Goal: Task Accomplishment & Management: Manage account settings

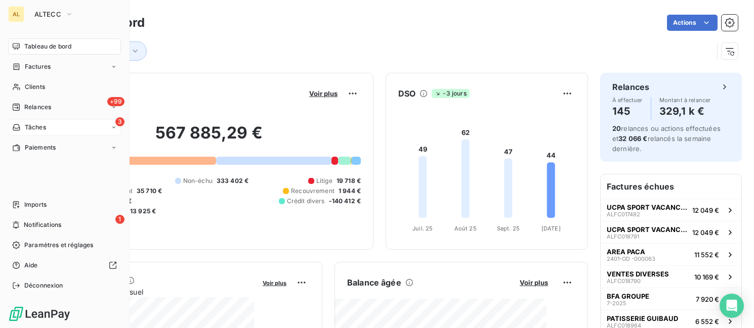
click at [97, 119] on div "3 Tâches" at bounding box center [64, 127] width 113 height 16
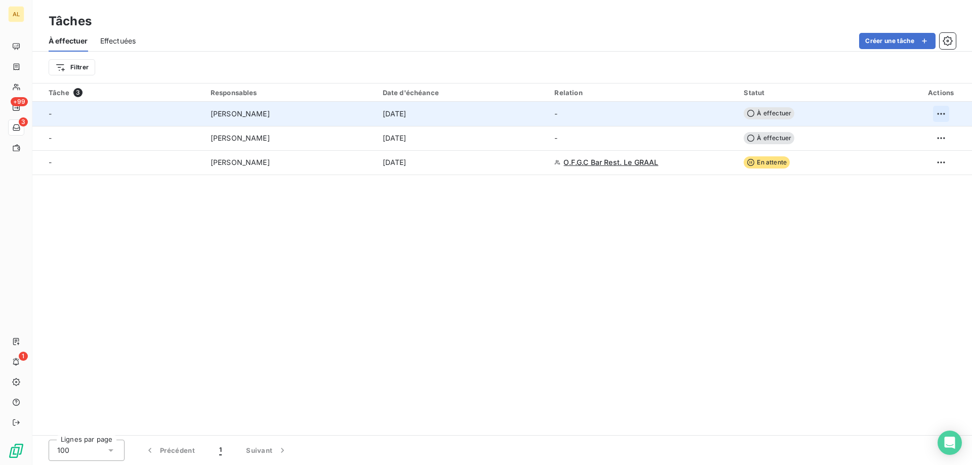
click at [665, 108] on html "AL +99 3 1 Tâches À effectuer Effectuées Créer une tâche Filtrer Tâche 3 Respon…" at bounding box center [486, 232] width 972 height 465
click at [665, 131] on div "Supprimer la tâche" at bounding box center [901, 136] width 88 height 16
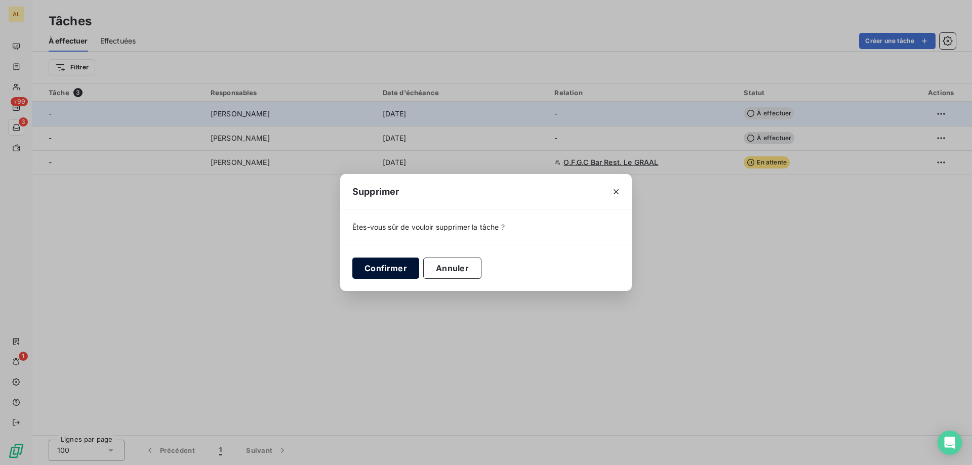
click at [407, 201] on button "Confirmer" at bounding box center [385, 268] width 67 height 21
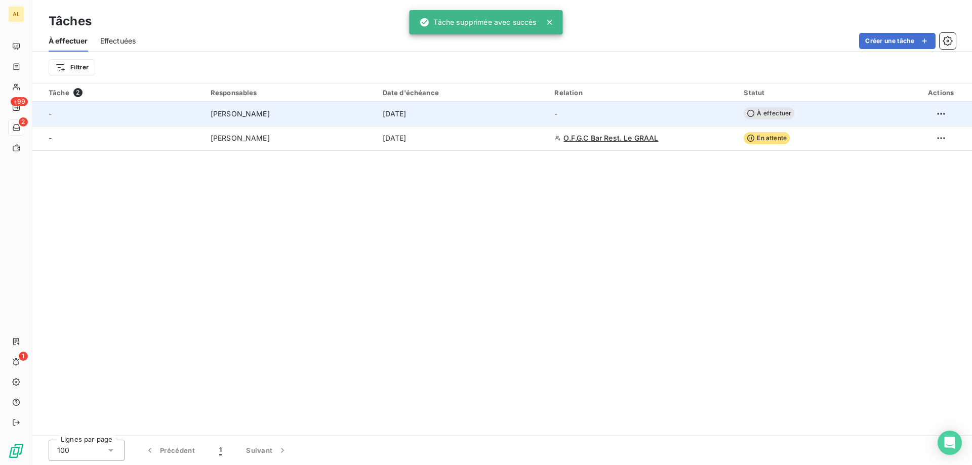
click at [665, 112] on div at bounding box center [941, 114] width 50 height 16
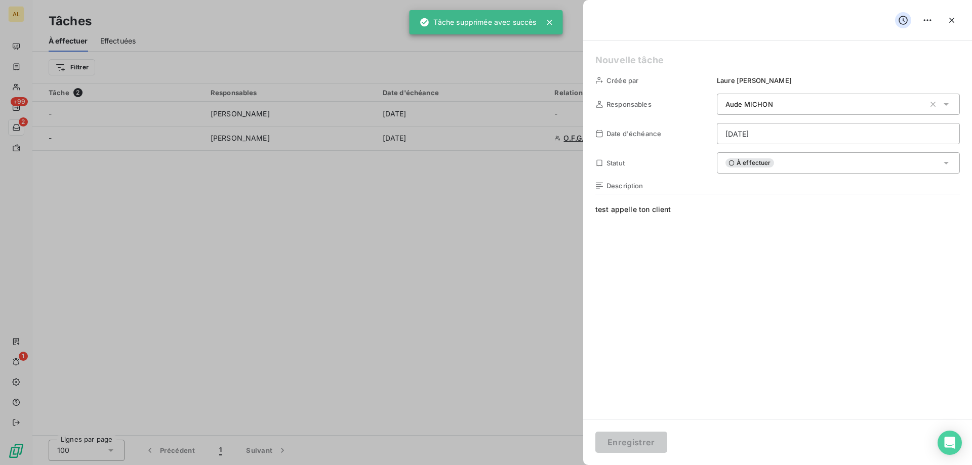
click at [535, 201] on div at bounding box center [486, 232] width 972 height 465
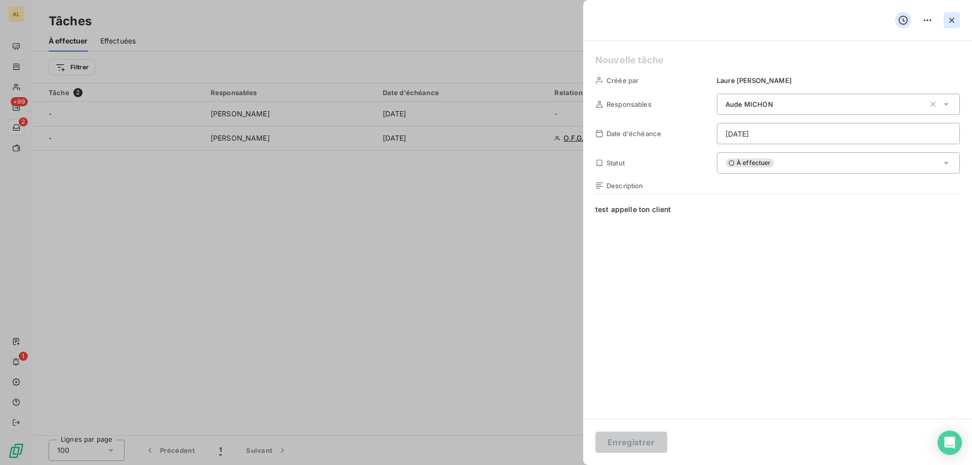
click at [665, 20] on icon "button" at bounding box center [952, 20] width 10 height 10
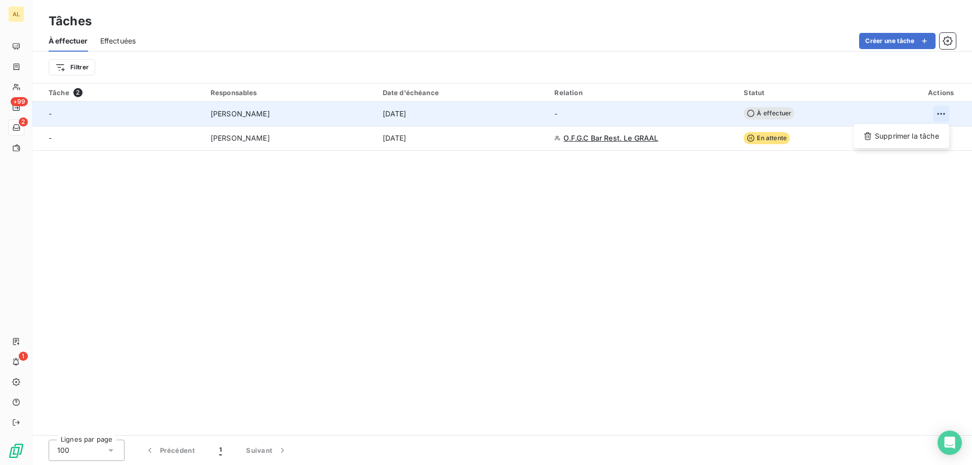
click at [665, 116] on html "AL +99 2 1 Tâches À effectuer Effectuées Créer une tâche Filtrer Tâche 2 Respon…" at bounding box center [486, 232] width 972 height 465
click at [665, 141] on div "Supprimer la tâche" at bounding box center [901, 136] width 88 height 16
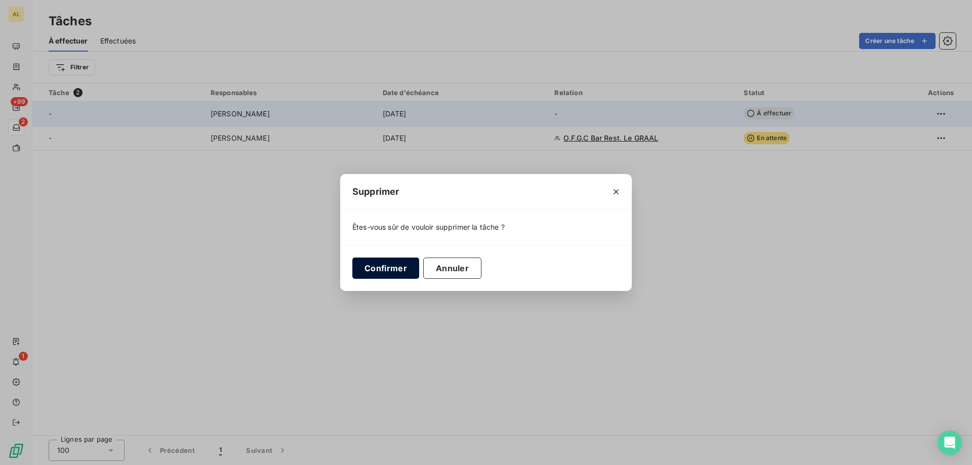
click at [387, 201] on button "Confirmer" at bounding box center [385, 268] width 67 height 21
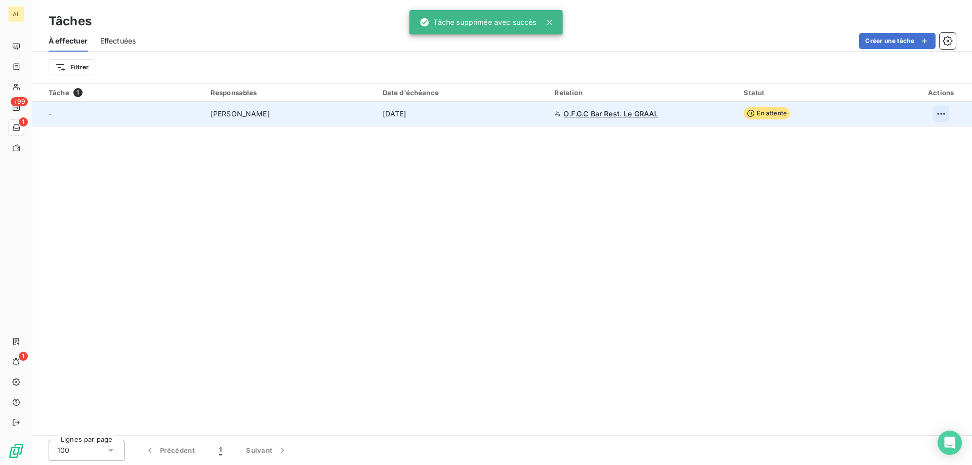
click at [665, 111] on html "AL +99 1 1 Tâches À effectuer Effectuées Créer une tâche Filtrer Tâche 1 Respon…" at bounding box center [486, 232] width 972 height 465
click at [665, 139] on div "Supprimer la tâche" at bounding box center [901, 136] width 88 height 16
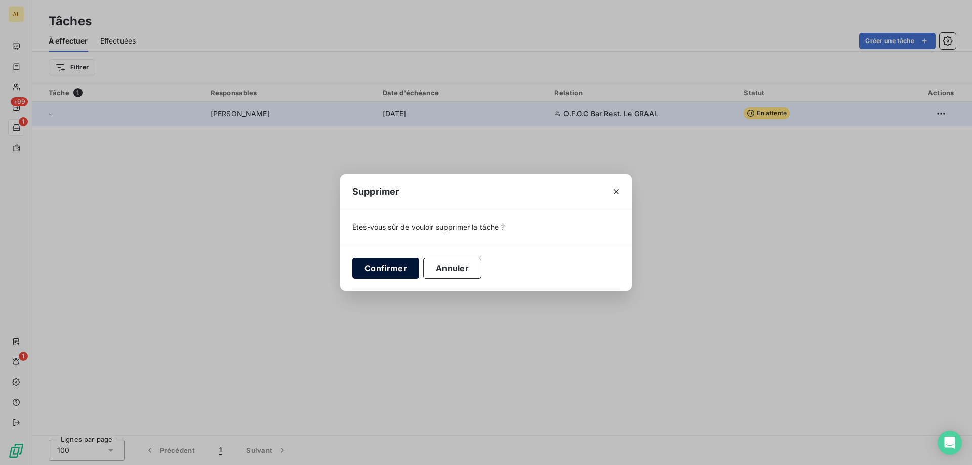
click at [405, 201] on button "Confirmer" at bounding box center [385, 268] width 67 height 21
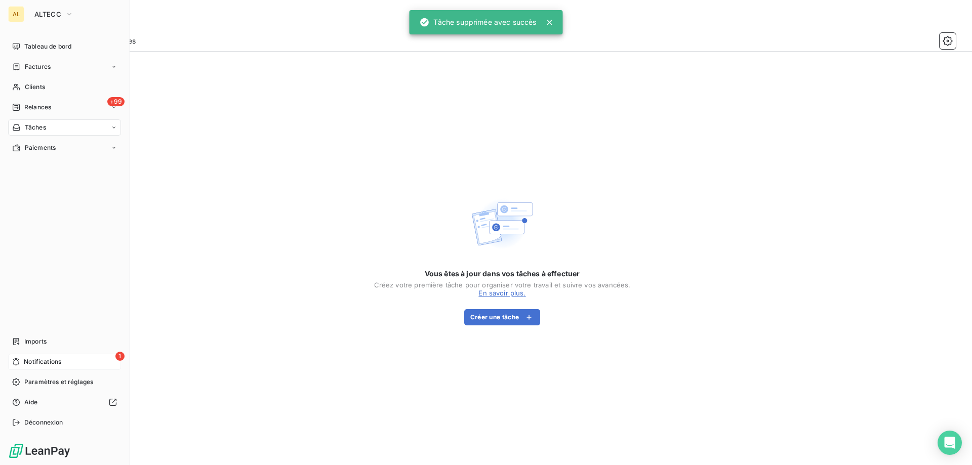
click at [29, 201] on div "1 Notifications" at bounding box center [64, 362] width 113 height 16
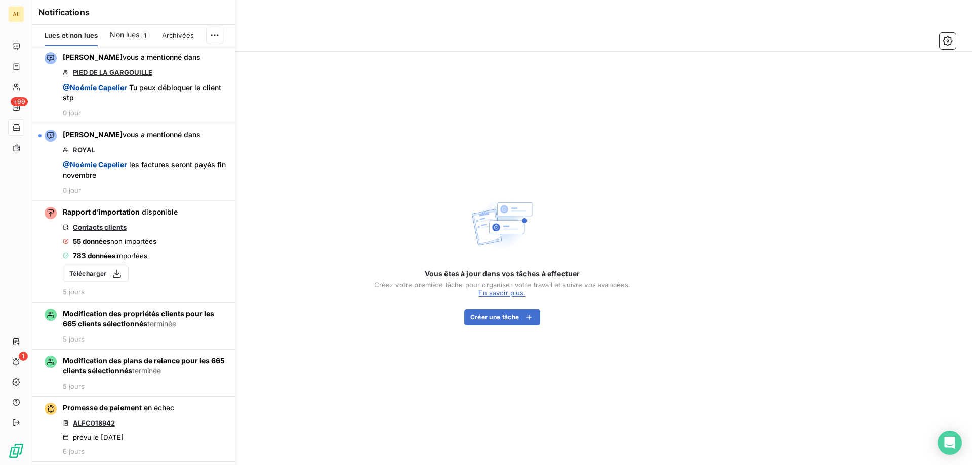
click at [139, 32] on span "Non lues" at bounding box center [124, 35] width 29 height 10
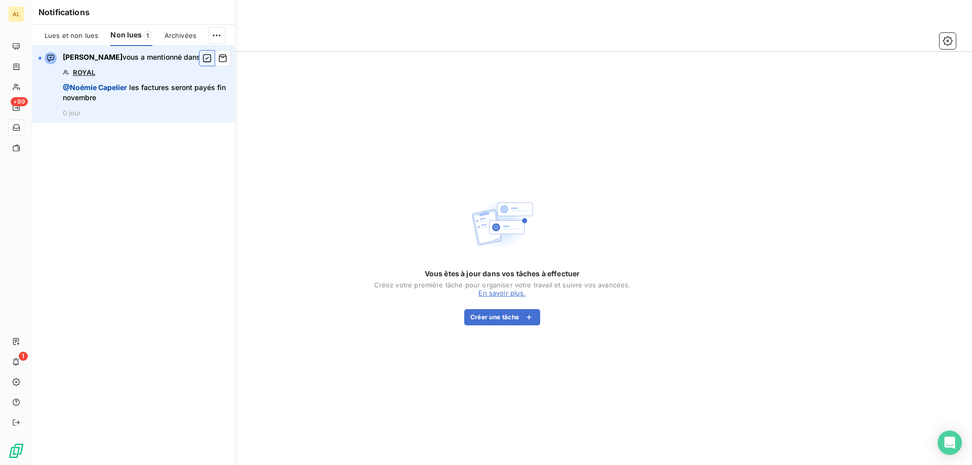
click at [207, 59] on icon "button" at bounding box center [207, 58] width 8 height 8
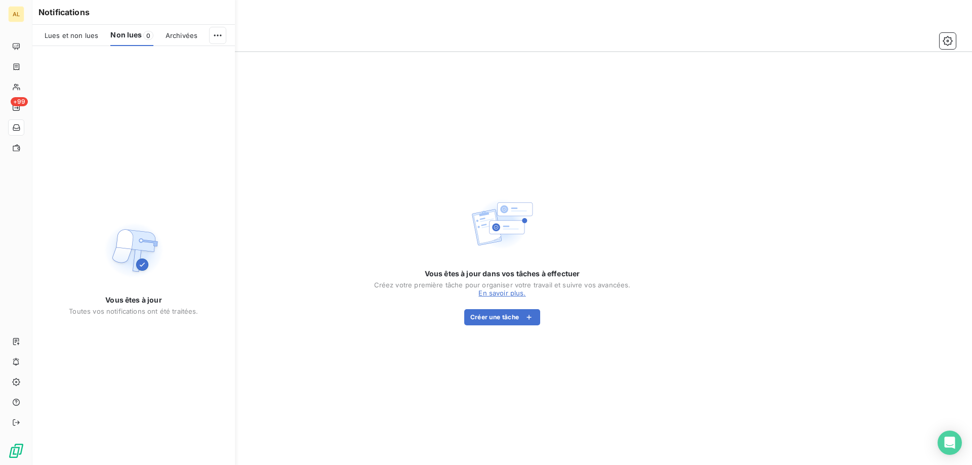
click at [79, 34] on span "Lues et non lues" at bounding box center [72, 35] width 54 height 8
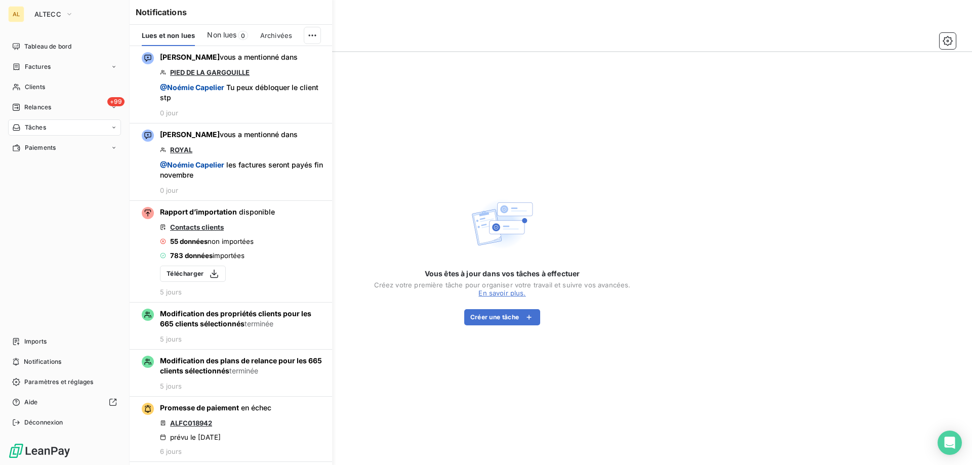
click at [45, 99] on nav "Tableau de bord Factures Clients +99 Relances Tâches Paiements" at bounding box center [64, 96] width 113 height 117
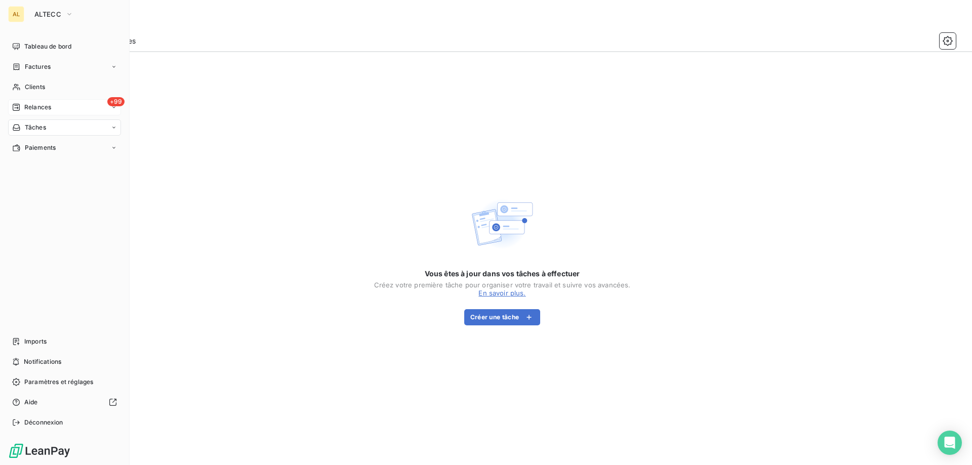
click at [45, 100] on div "+99 Relances" at bounding box center [64, 107] width 113 height 16
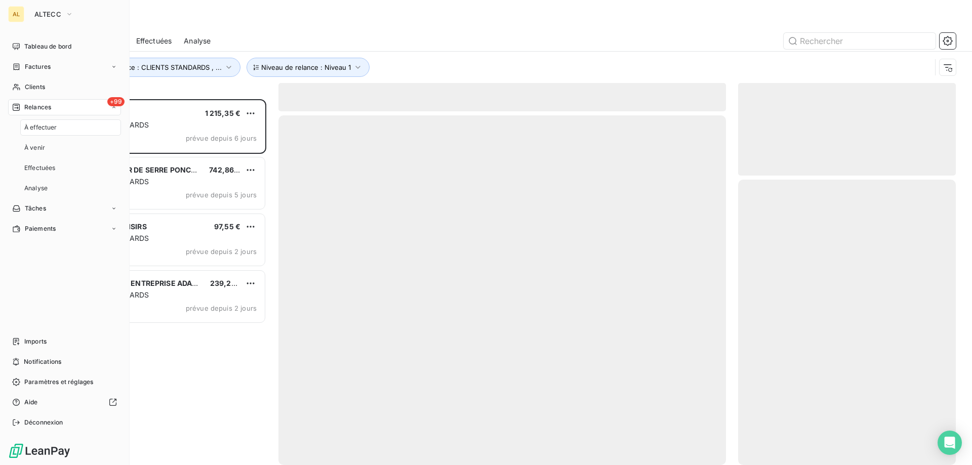
scroll to position [358, 210]
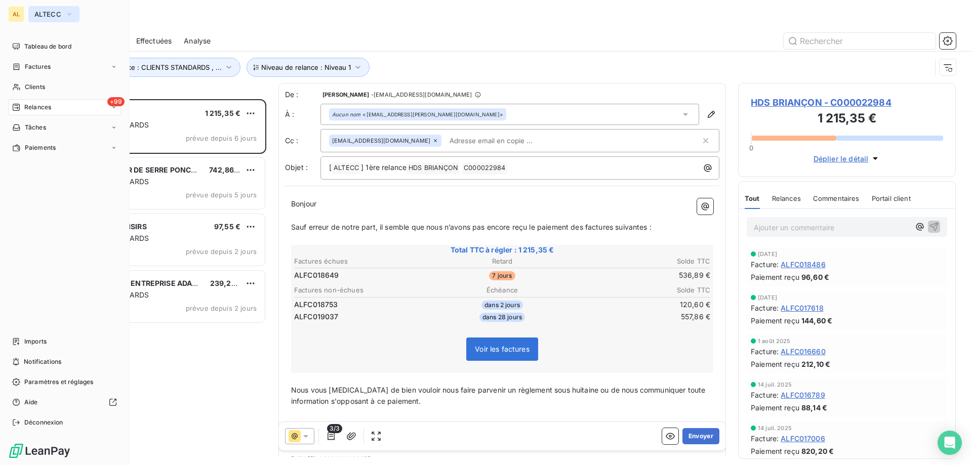
click at [50, 9] on button "ALTECC" at bounding box center [53, 14] width 51 height 16
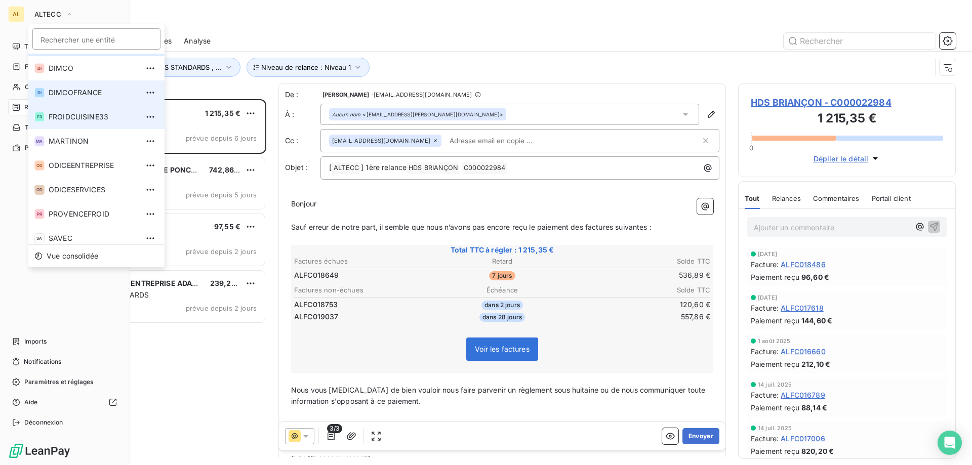
scroll to position [52, 0]
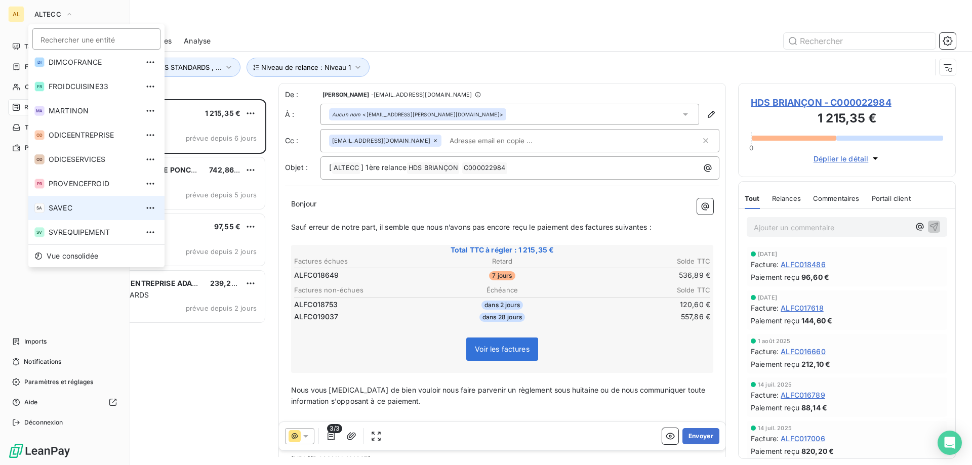
click at [86, 201] on span "SAVEC" at bounding box center [94, 208] width 90 height 10
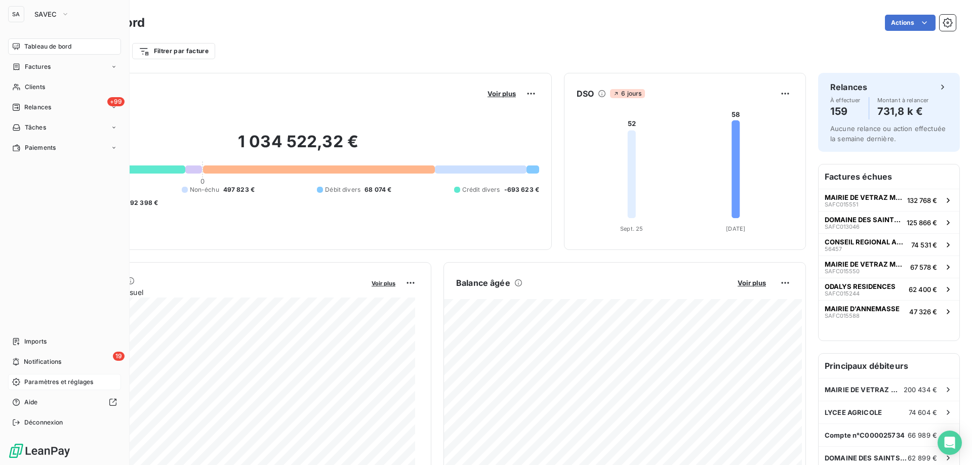
click at [22, 201] on div "Paramètres et réglages" at bounding box center [64, 382] width 113 height 16
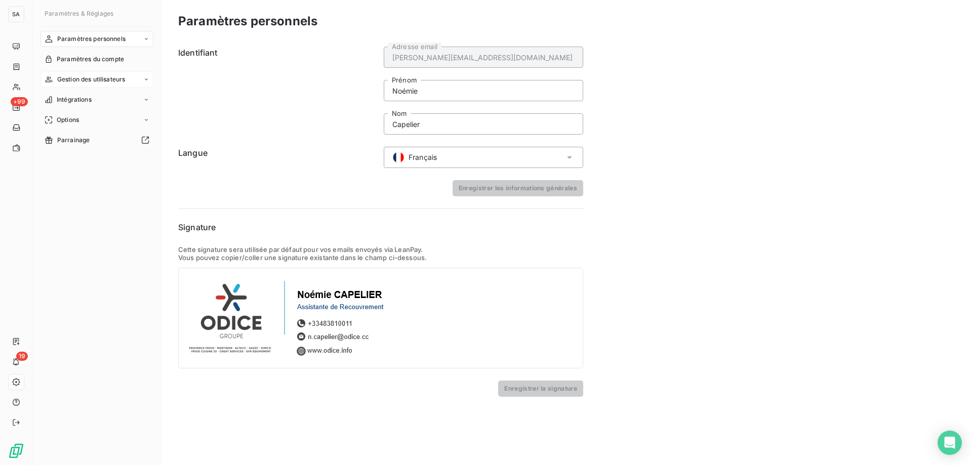
click at [94, 79] on span "Gestion des utilisateurs" at bounding box center [91, 79] width 68 height 9
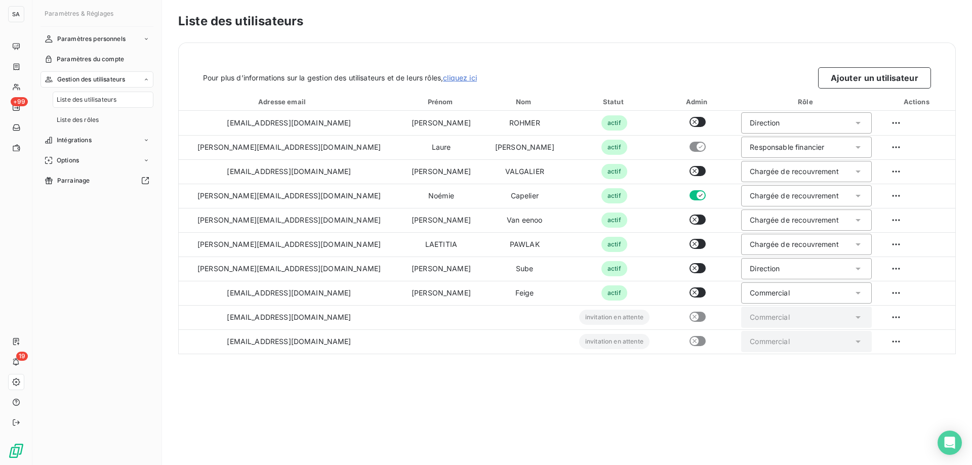
click at [209, 201] on div "Liste des utilisateurs Pour plus d’informations sur la gestion des utilisateurs…" at bounding box center [567, 232] width 810 height 465
click at [445, 201] on div "Liste des utilisateurs Pour plus d’informations sur la gestion des utilisateurs…" at bounding box center [567, 232] width 810 height 465
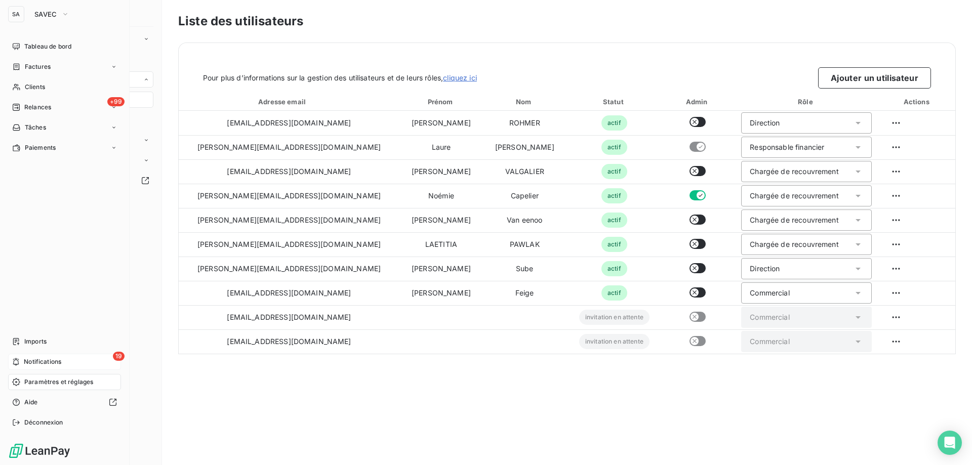
click at [52, 201] on div "19 Notifications" at bounding box center [64, 362] width 113 height 16
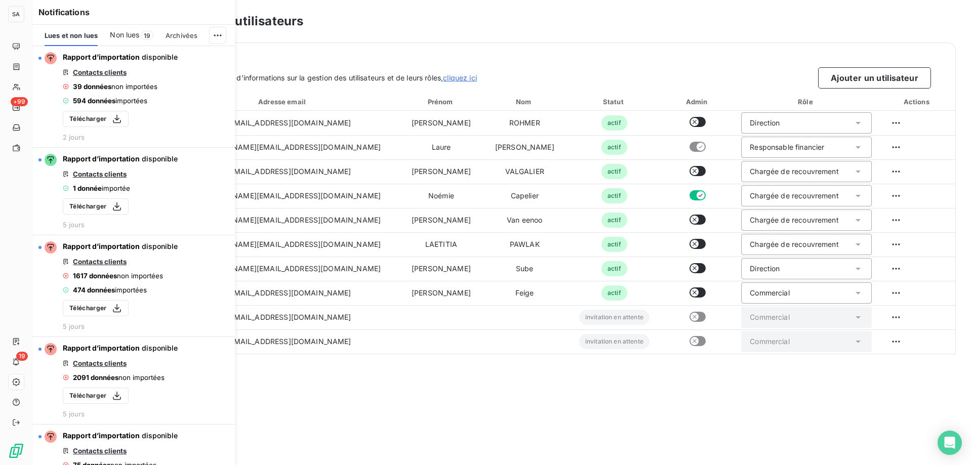
click at [136, 32] on span "Non lues" at bounding box center [124, 35] width 29 height 10
click at [140, 35] on span "Non lues" at bounding box center [125, 35] width 31 height 10
click at [217, 31] on html "SA +99 19 Paramètres & Réglages Paramètres personnels Paramètres du compte Gest…" at bounding box center [486, 232] width 972 height 465
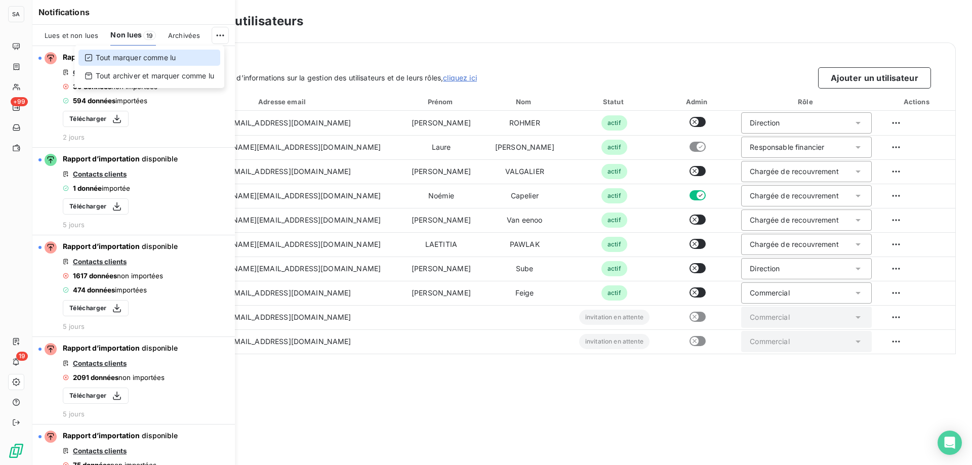
click at [193, 64] on div "Tout marquer comme lu" at bounding box center [149, 58] width 142 height 16
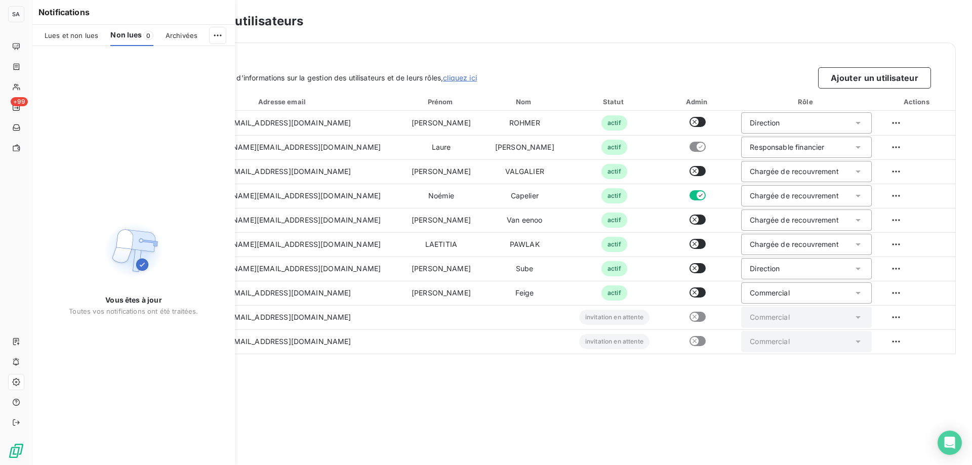
click at [64, 31] on span "Lues et non lues" at bounding box center [72, 35] width 54 height 8
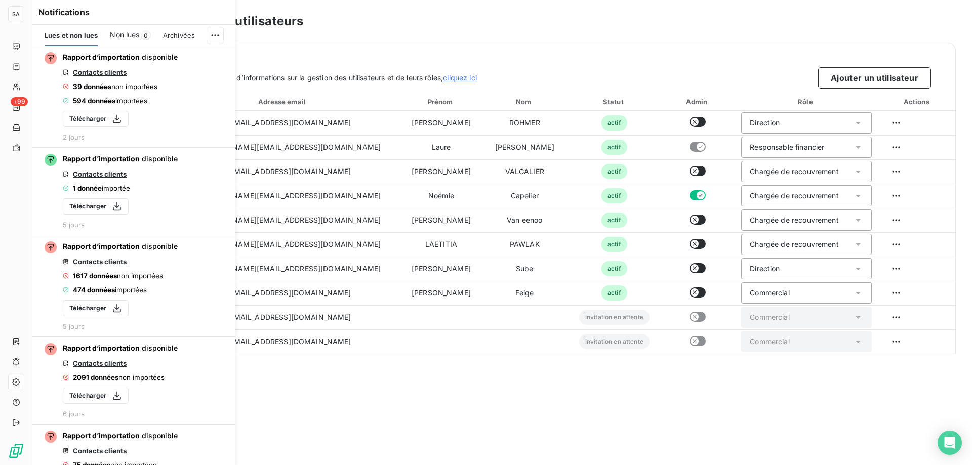
drag, startPoint x: 339, startPoint y: 407, endPoint x: 337, endPoint y: 402, distance: 5.5
click at [339, 201] on div "Liste des utilisateurs Pour plus d’informations sur la gestion des utilisateurs…" at bounding box center [567, 232] width 810 height 465
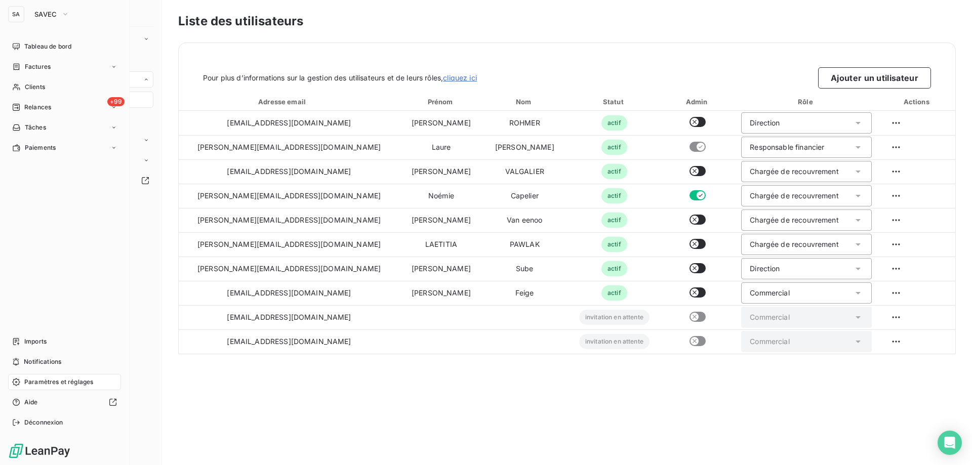
click at [14, 15] on div "SA" at bounding box center [16, 14] width 16 height 16
click at [63, 15] on icon "button" at bounding box center [65, 14] width 8 height 10
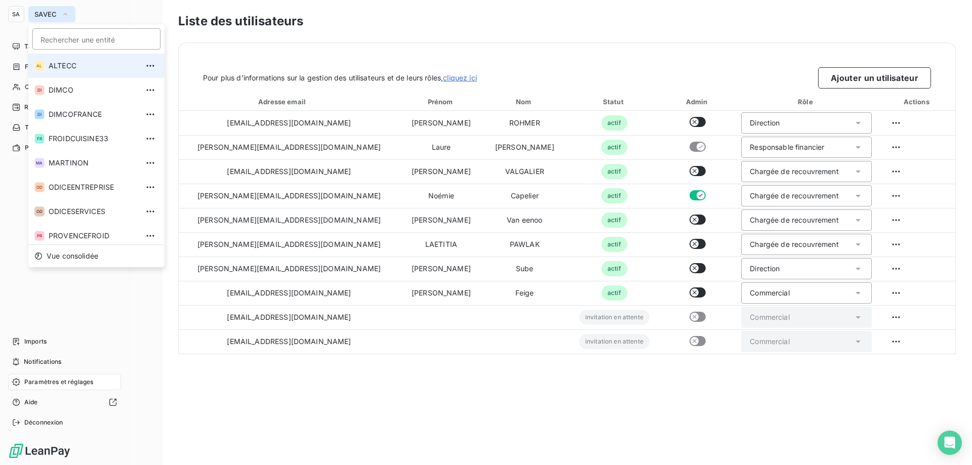
click at [76, 66] on span "ALTECC" at bounding box center [94, 66] width 90 height 10
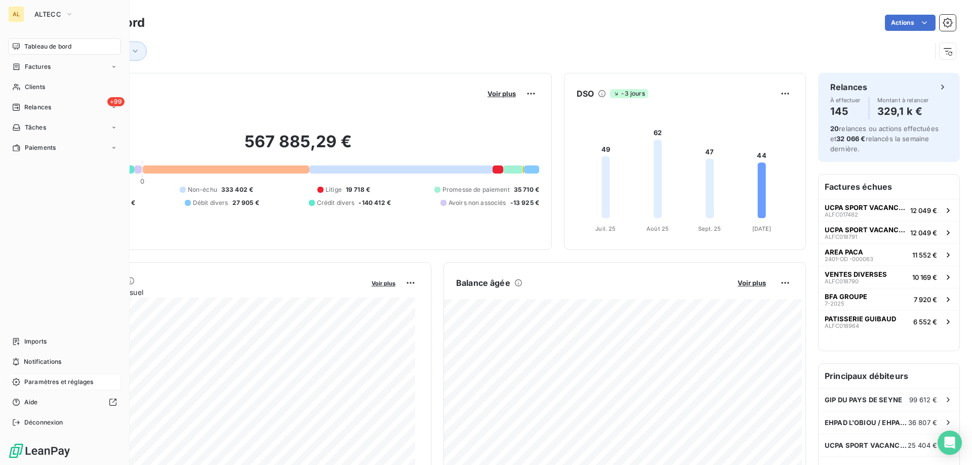
click at [60, 201] on span "Paramètres et réglages" at bounding box center [58, 382] width 69 height 9
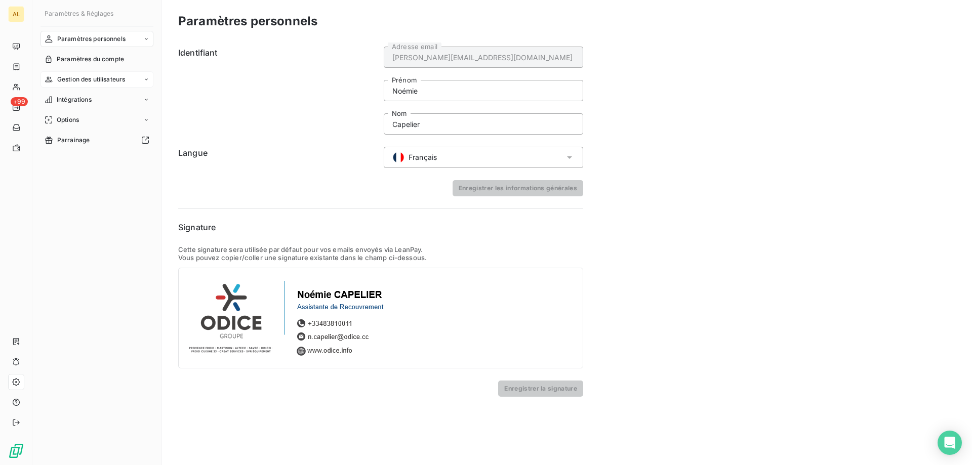
click at [108, 73] on div "Gestion des utilisateurs" at bounding box center [96, 79] width 113 height 16
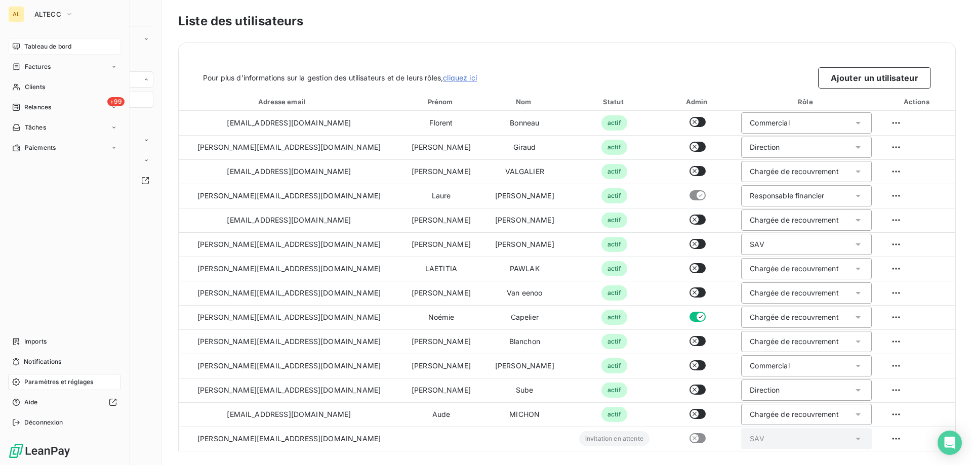
click at [28, 49] on span "Tableau de bord" at bounding box center [47, 46] width 47 height 9
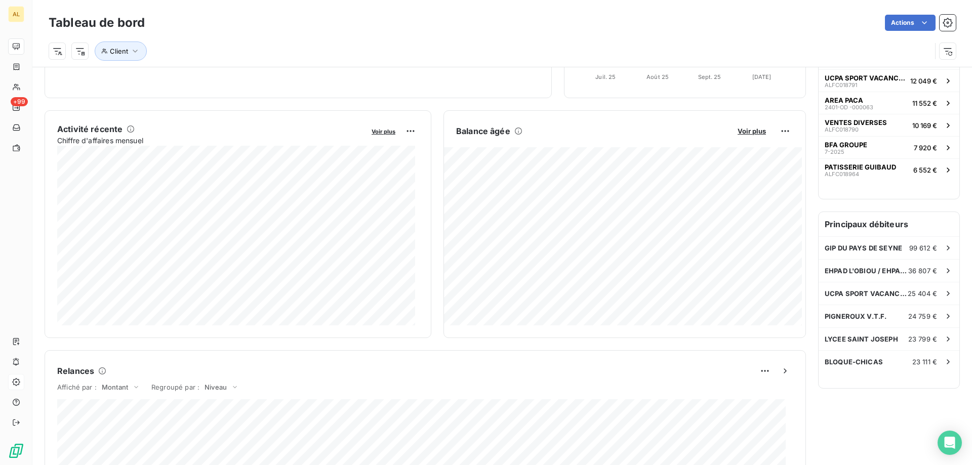
scroll to position [1, 0]
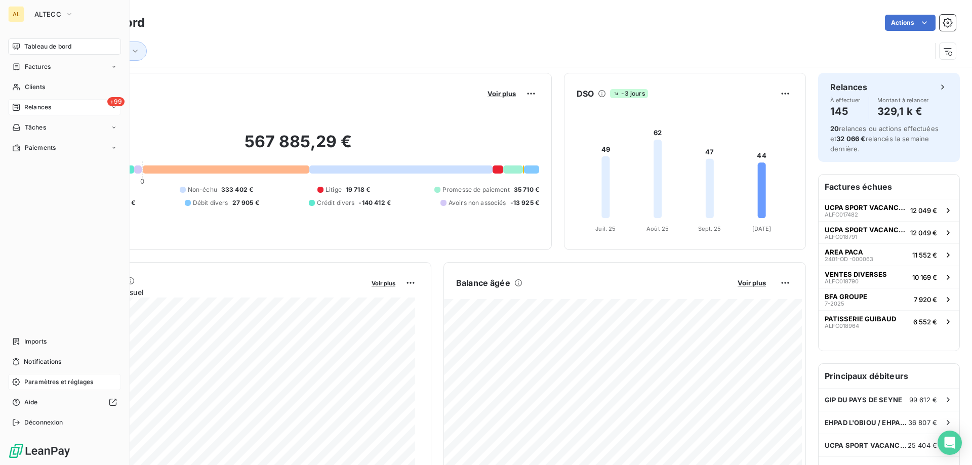
click at [75, 108] on div "+99 Relances" at bounding box center [64, 107] width 113 height 16
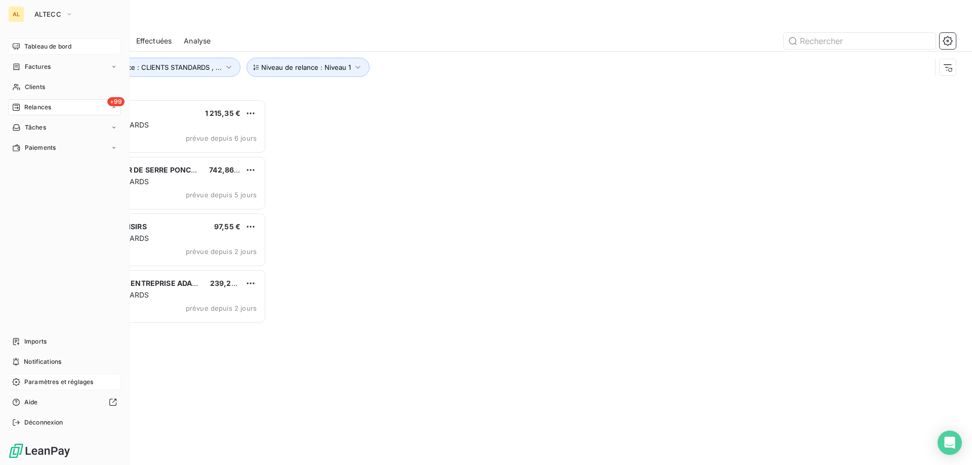
scroll to position [358, 210]
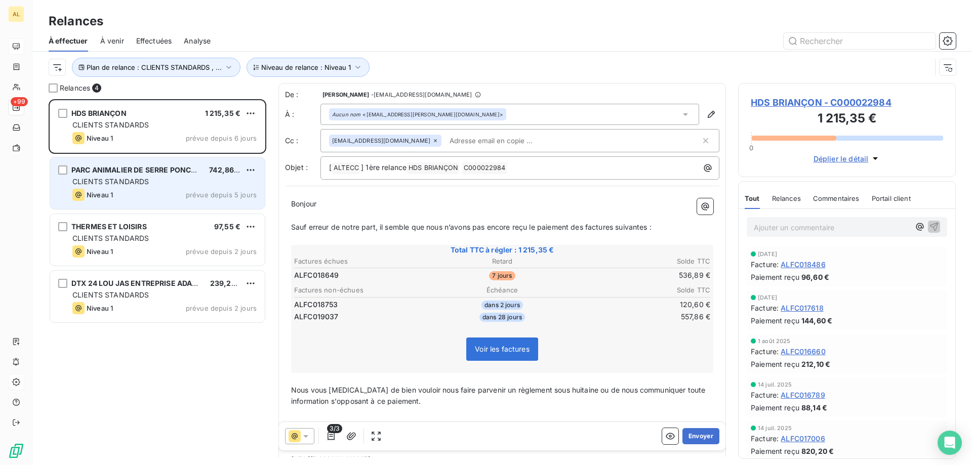
click at [127, 176] on div "PARC ANIMALIER DE SERRE PONCON 742,86 € CLIENTS STANDARDS Niveau 1 prévue depui…" at bounding box center [157, 183] width 215 height 52
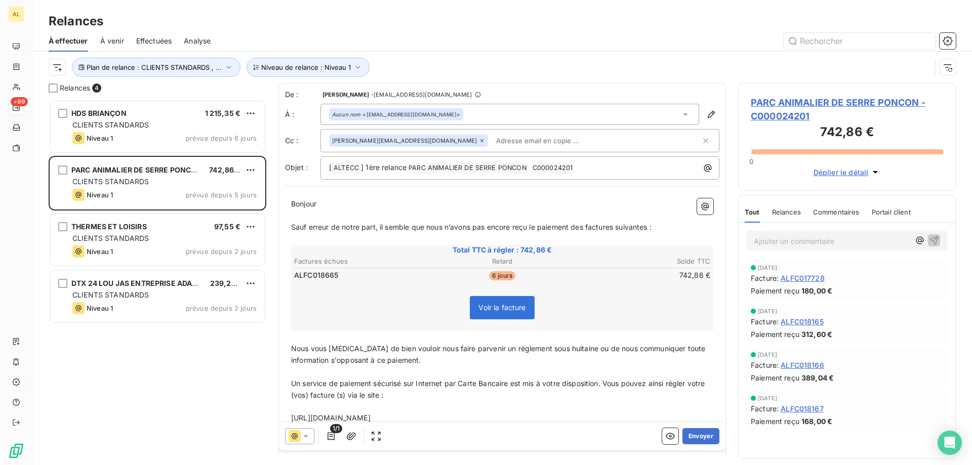
click at [479, 141] on icon at bounding box center [482, 141] width 6 height 6
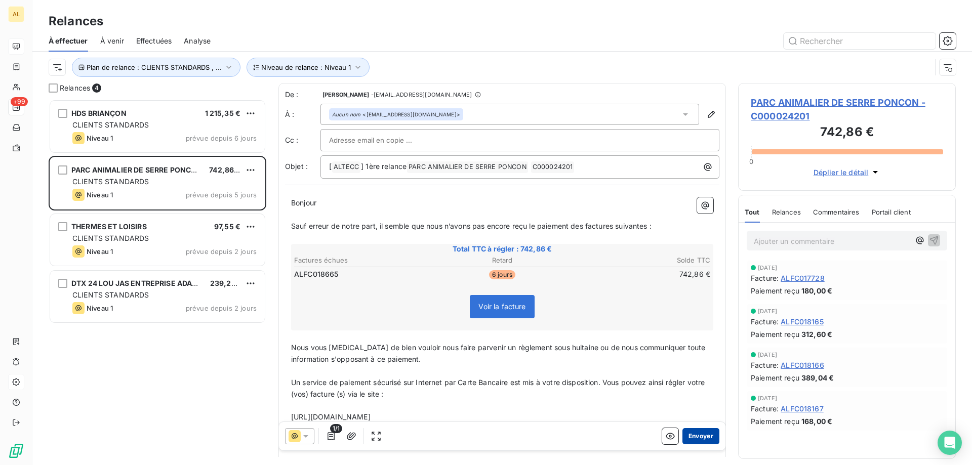
click at [665, 201] on button "Envoyer" at bounding box center [700, 436] width 37 height 16
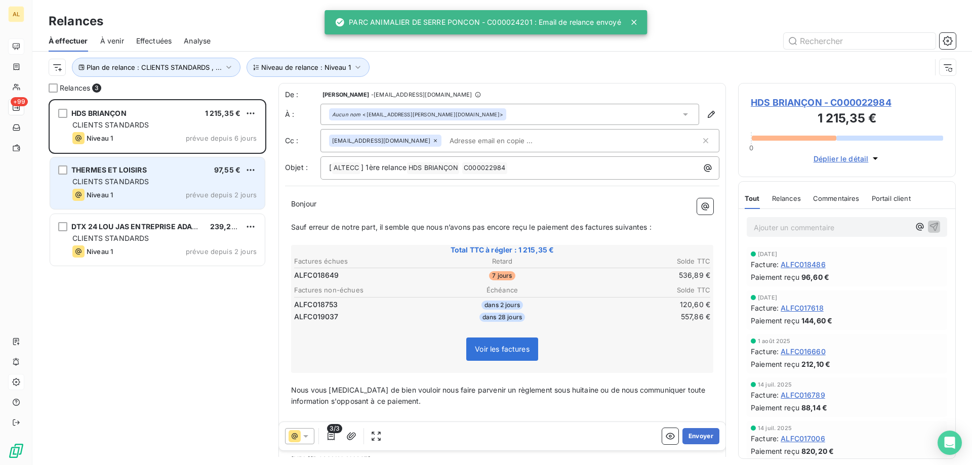
click at [148, 178] on span "CLIENTS STANDARDS" at bounding box center [110, 181] width 77 height 9
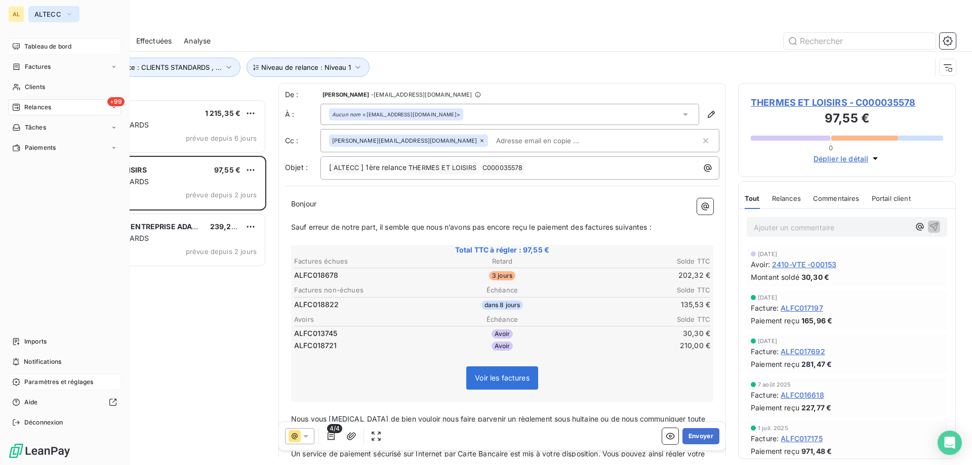
click at [42, 18] on span "ALTECC" at bounding box center [47, 14] width 27 height 8
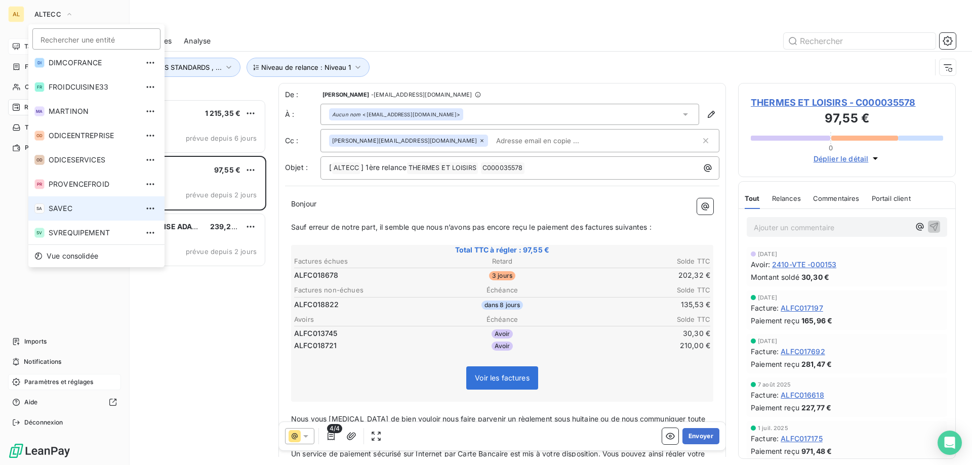
scroll to position [52, 0]
click at [91, 201] on span "SAVEC" at bounding box center [94, 208] width 90 height 10
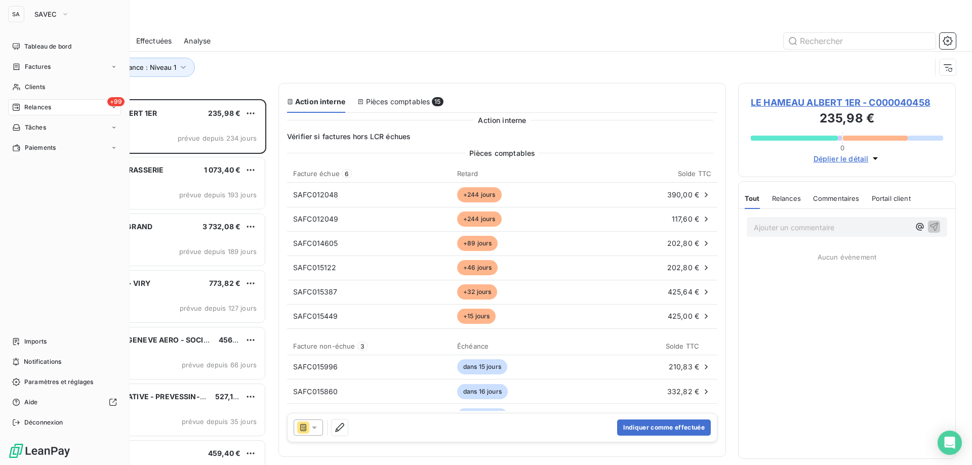
scroll to position [358, 210]
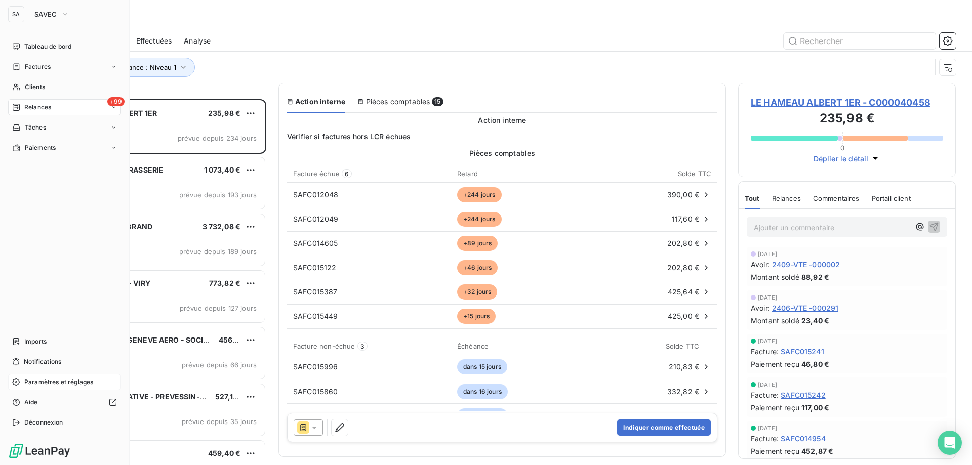
click at [56, 201] on div "Paramètres et réglages" at bounding box center [64, 382] width 113 height 16
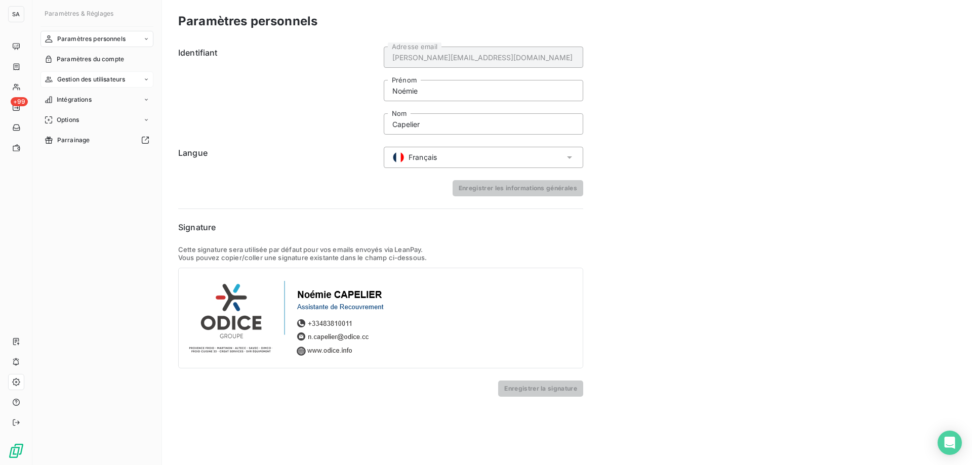
click at [109, 73] on div "Gestion des utilisateurs" at bounding box center [96, 79] width 113 height 16
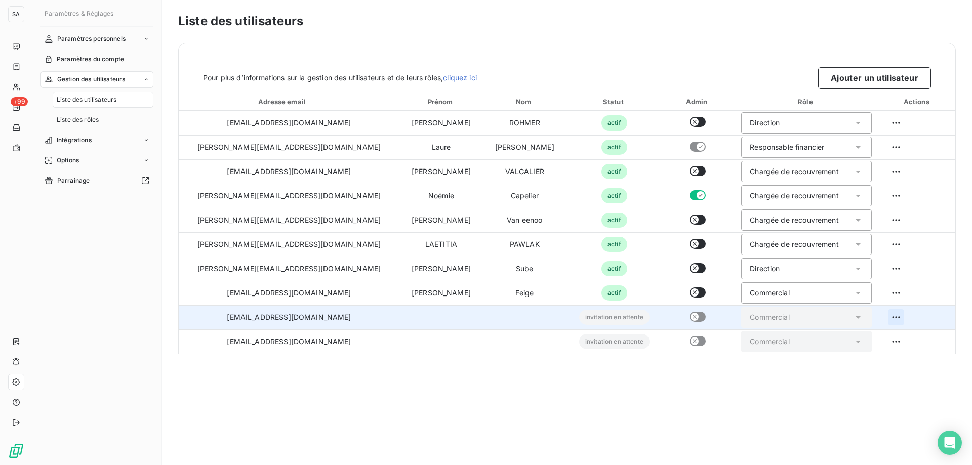
click at [665, 201] on html "SA +99 Paramètres & Réglages Paramètres personnels Paramètres du compte Gestion…" at bounding box center [486, 232] width 972 height 465
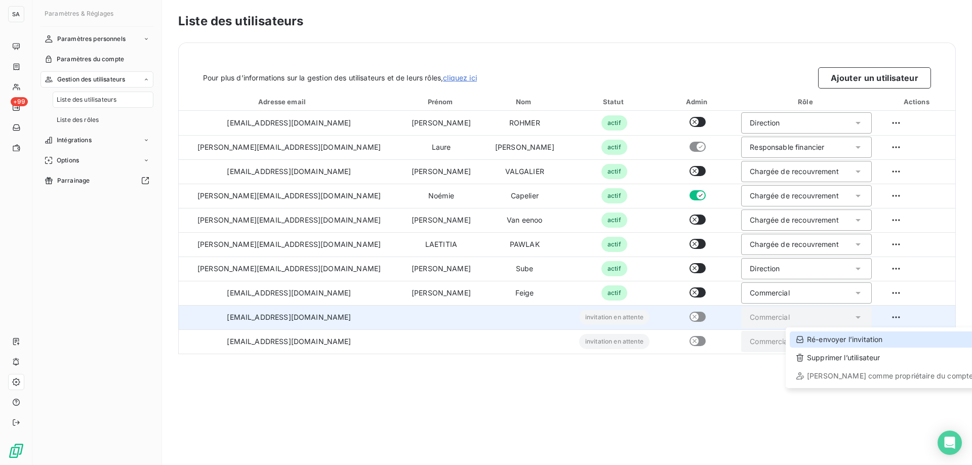
click at [665, 201] on div "Ré-envoyer l’invitation" at bounding box center [884, 340] width 189 height 16
